Goal: Find specific page/section: Find specific page/section

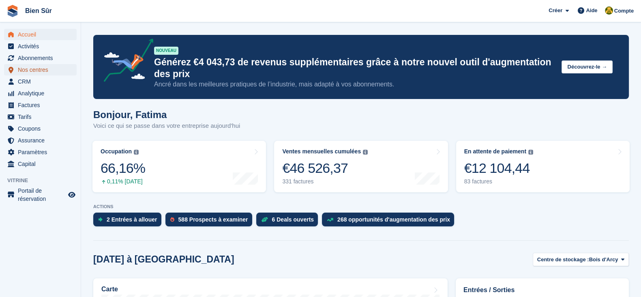
click at [28, 73] on span "Nos centres" at bounding box center [42, 69] width 49 height 11
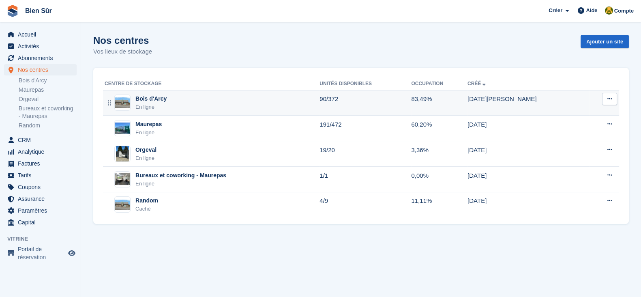
click at [142, 102] on div "Bois d'Arcy" at bounding box center [150, 99] width 31 height 9
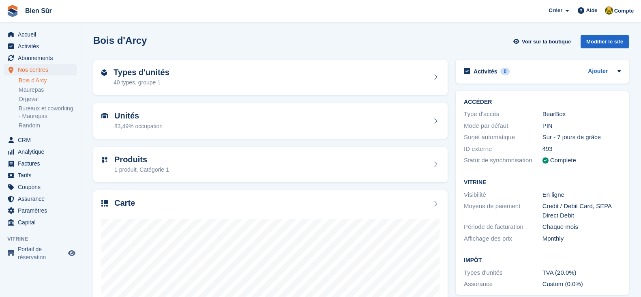
click at [460, 36] on div "Bois d'Arcy Voir sur la boutique Modifier le site" at bounding box center [361, 41] width 536 height 13
click at [127, 64] on div "Types d'unités 40 types, groupe 1" at bounding box center [270, 78] width 355 height 36
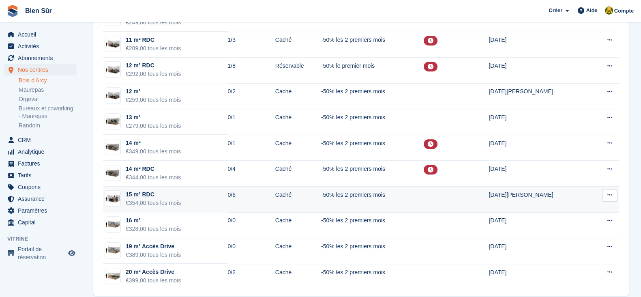
scroll to position [833, 0]
